Goal: Task Accomplishment & Management: Manage account settings

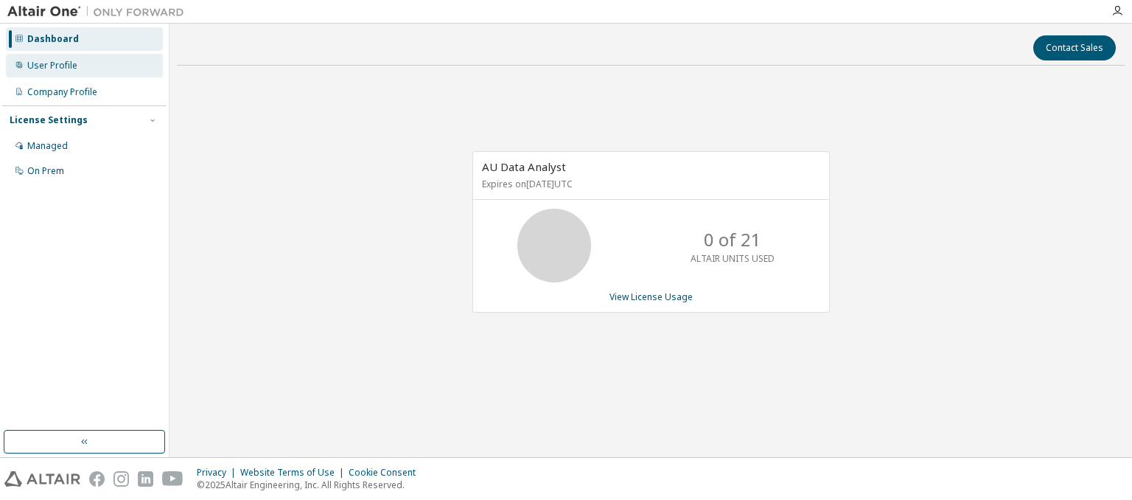
click at [38, 69] on div "User Profile" at bounding box center [52, 66] width 50 height 12
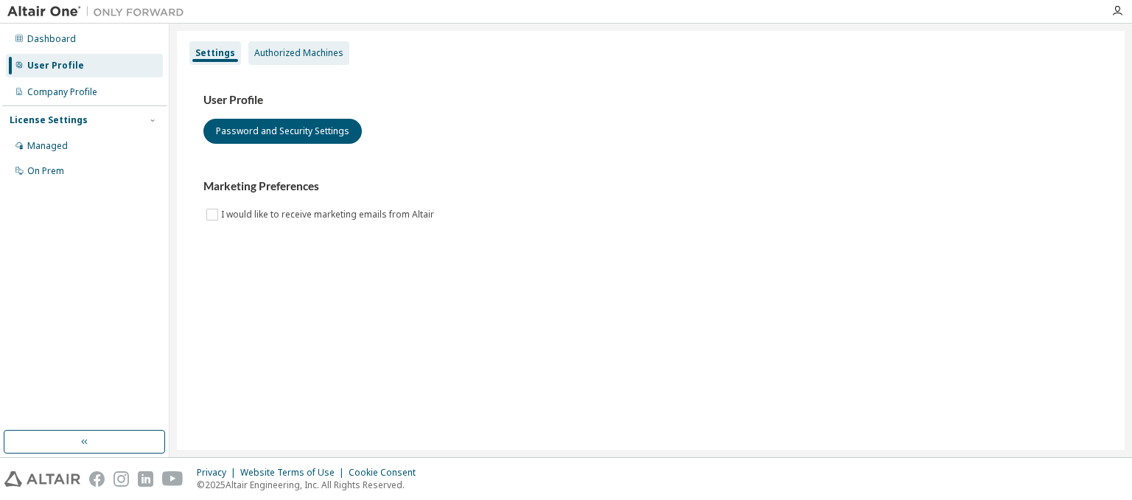
click at [301, 52] on div "Authorized Machines" at bounding box center [298, 53] width 89 height 12
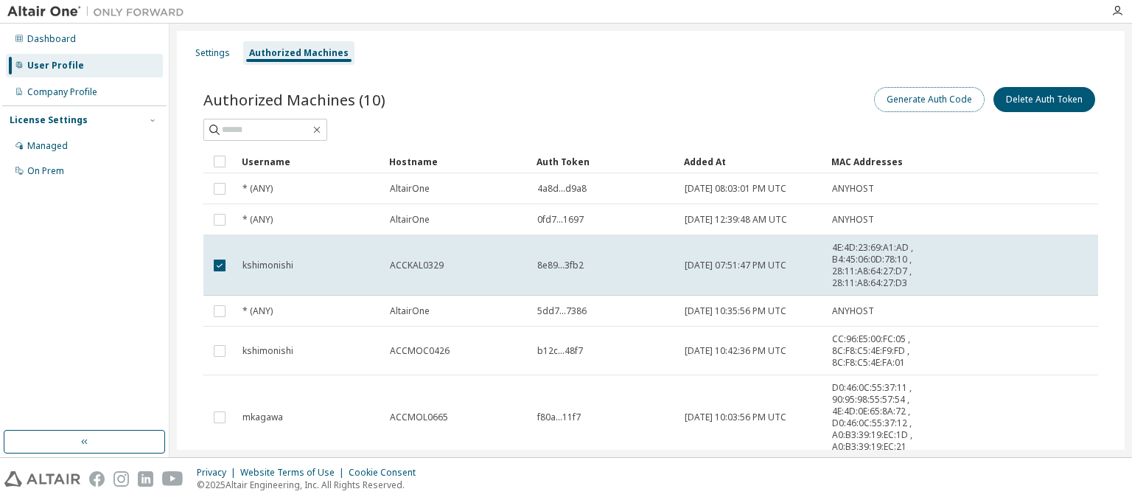
click at [929, 102] on button "Generate Auth Code" at bounding box center [929, 99] width 111 height 25
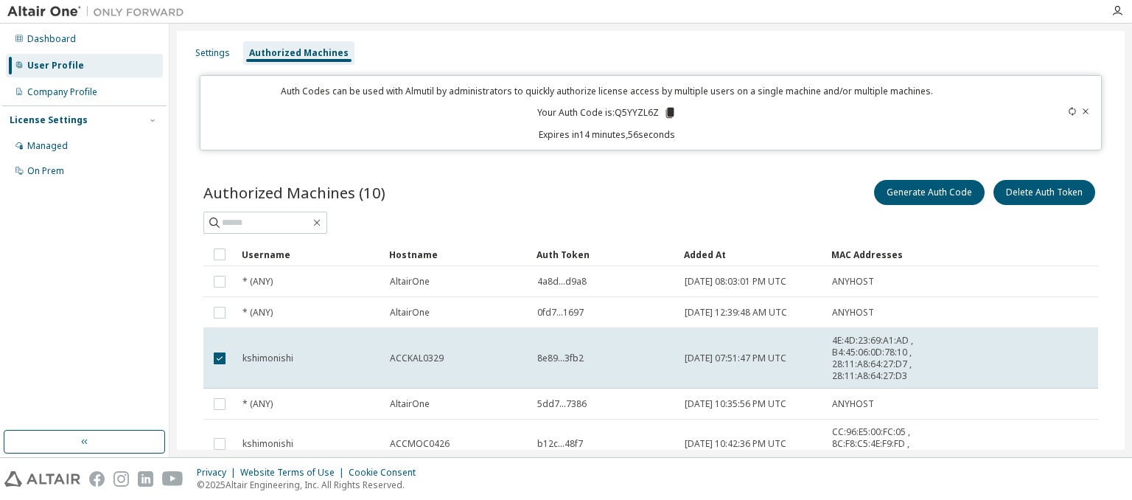
click at [613, 114] on p "Your Auth Code is: Q5YYZL6Z" at bounding box center [606, 112] width 139 height 13
click at [669, 111] on icon at bounding box center [669, 112] width 13 height 13
click at [63, 141] on div "Managed" at bounding box center [47, 146] width 41 height 12
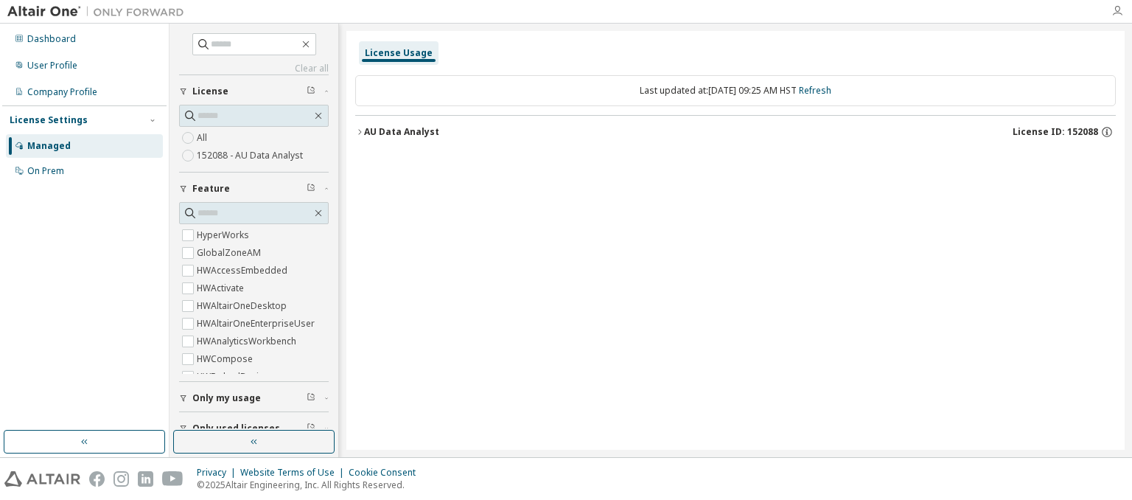
click at [1117, 10] on icon "button" at bounding box center [1118, 11] width 12 height 12
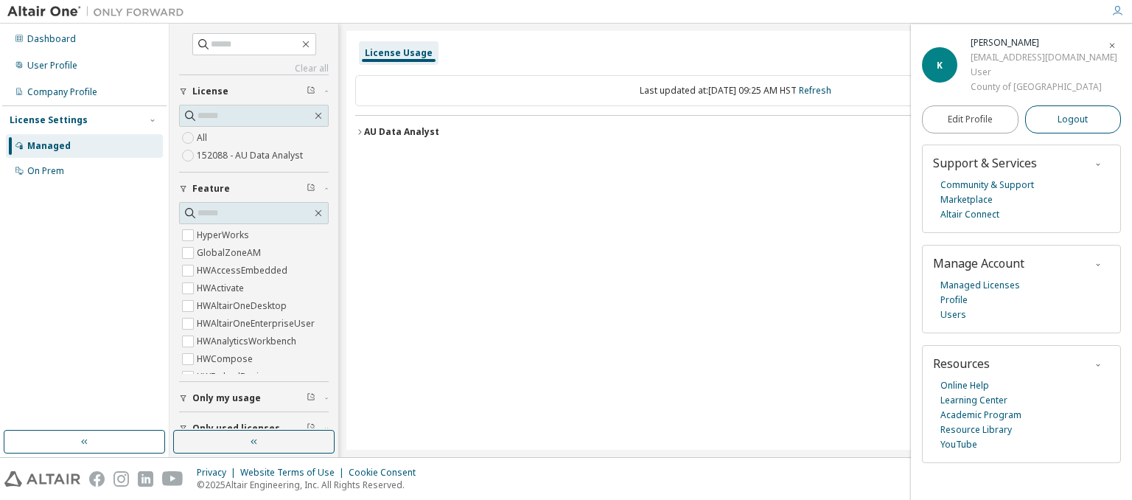
click at [1057, 113] on button "Logout" at bounding box center [1073, 119] width 97 height 28
